Goal: Find specific page/section: Find specific page/section

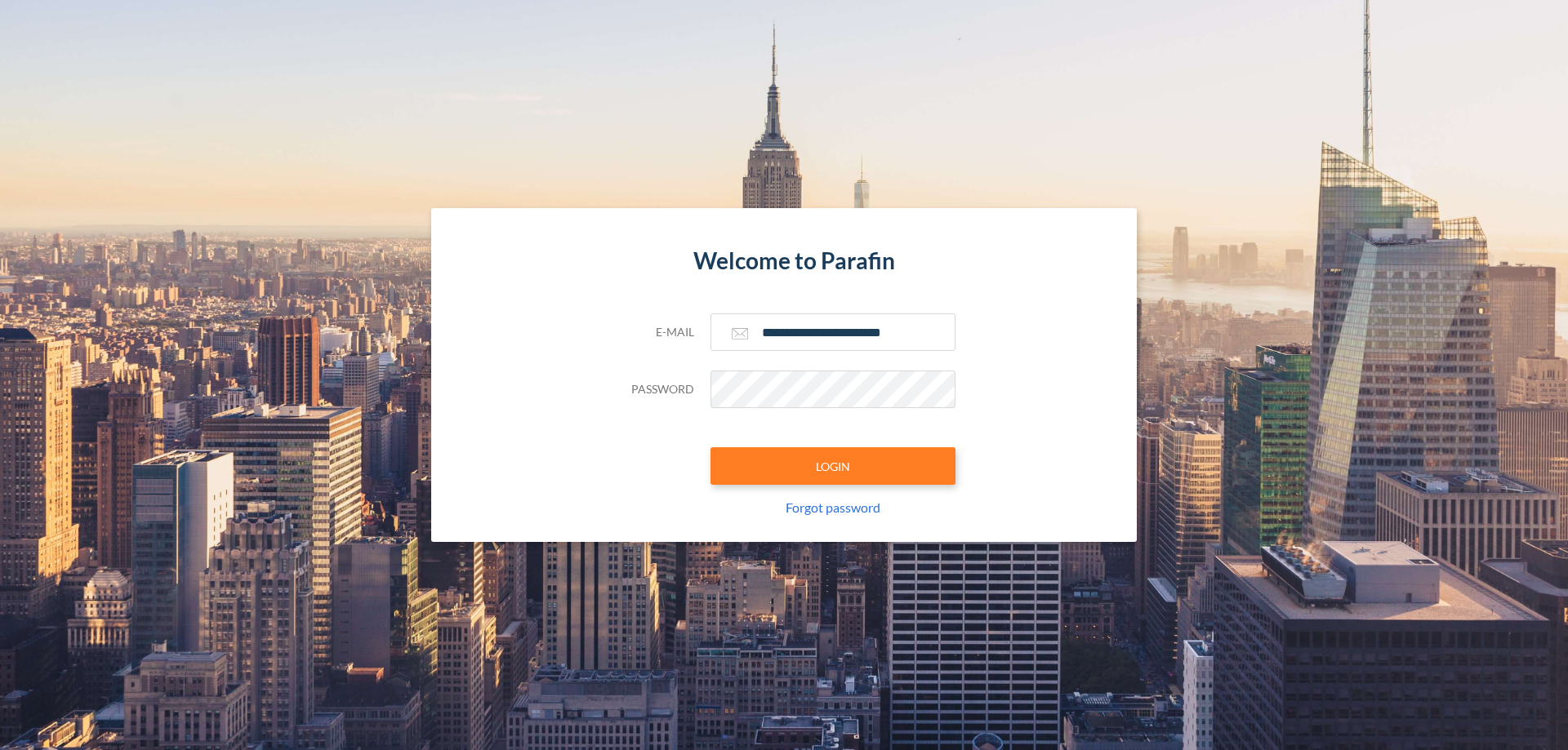
type input "**********"
click at [833, 466] on button "LOGIN" at bounding box center [832, 465] width 245 height 37
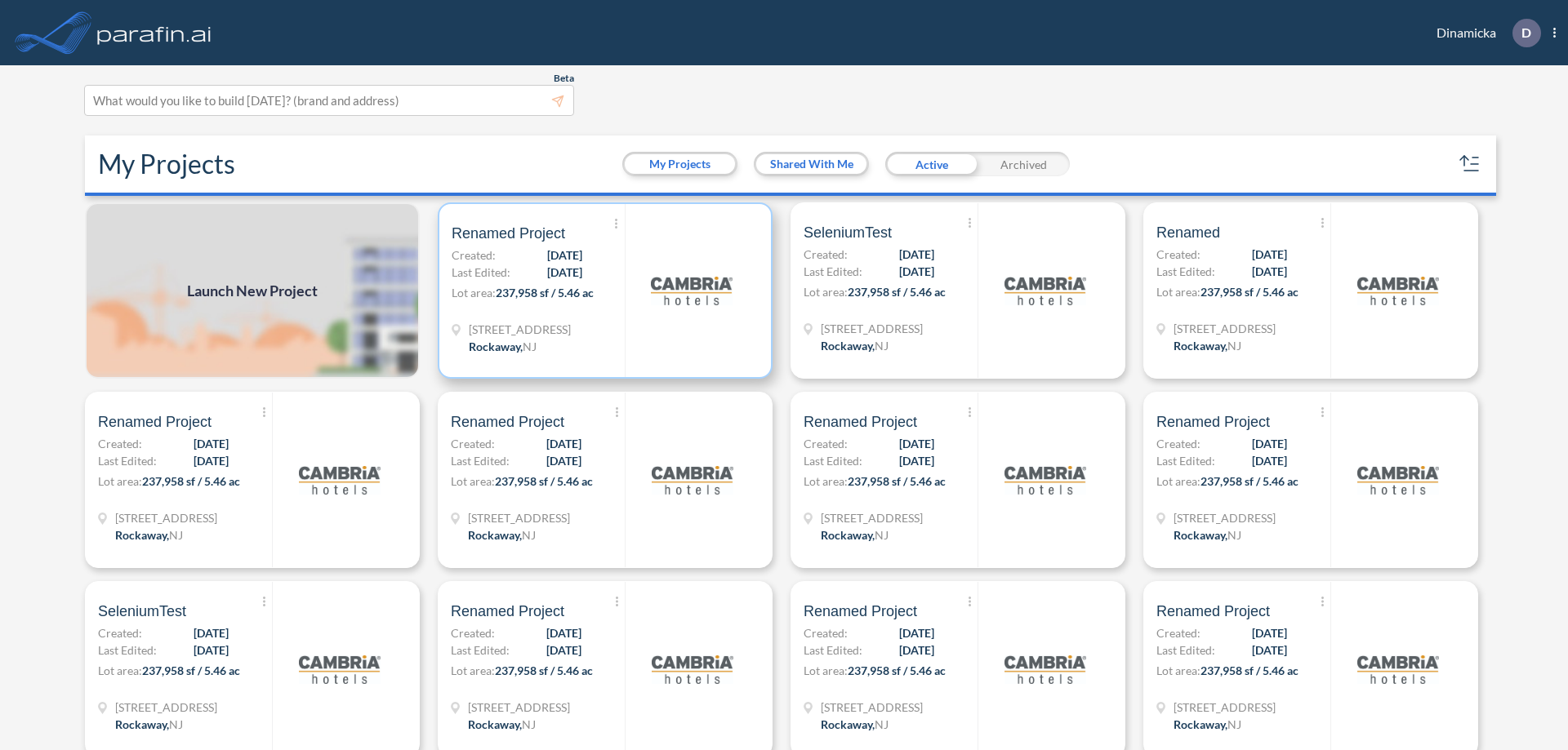
scroll to position [4, 0]
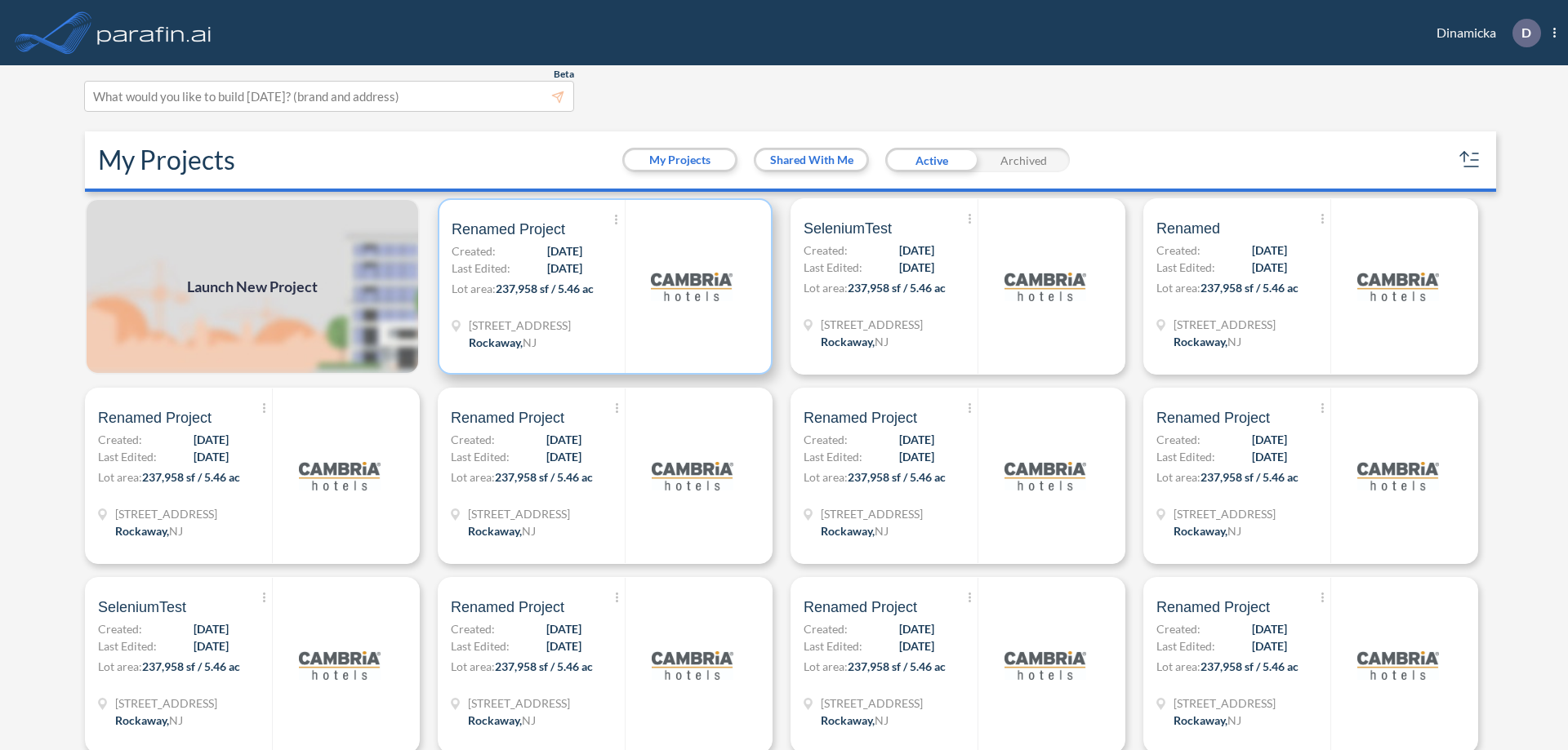
click at [602, 286] on p "Lot area: 237,958 sf / 5.46 ac" at bounding box center [538, 291] width 173 height 23
